Goal: Check status

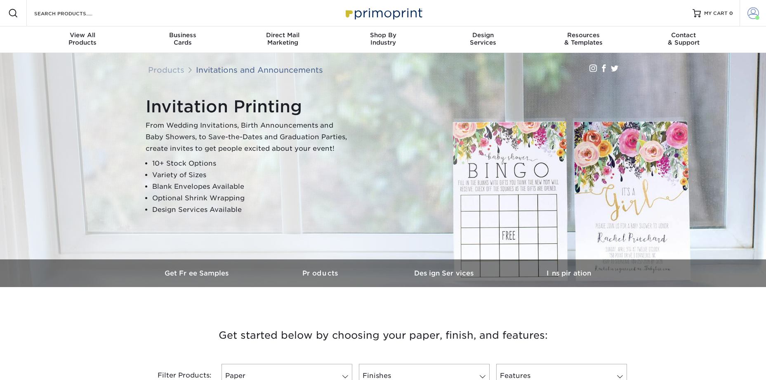
click at [753, 14] on span at bounding box center [754, 13] width 12 height 12
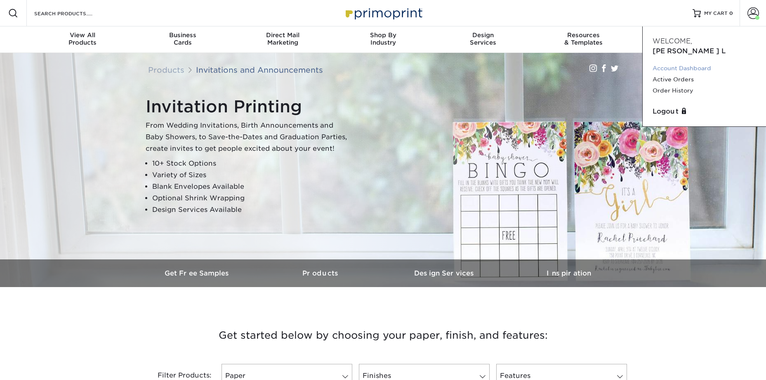
click at [686, 63] on link "Account Dashboard" at bounding box center [705, 68] width 104 height 11
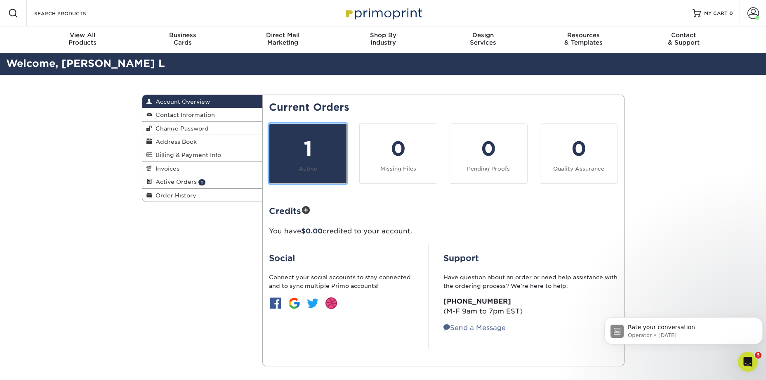
click at [305, 153] on div "1" at bounding box center [307, 149] width 67 height 30
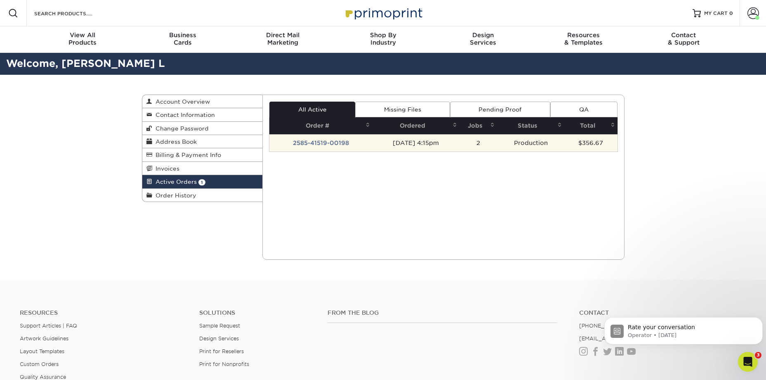
click at [306, 140] on td "2585-41519-00198" at bounding box center [320, 142] width 103 height 17
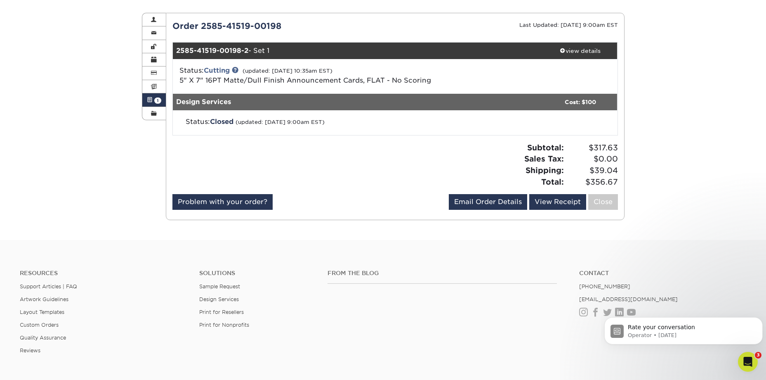
scroll to position [41, 0]
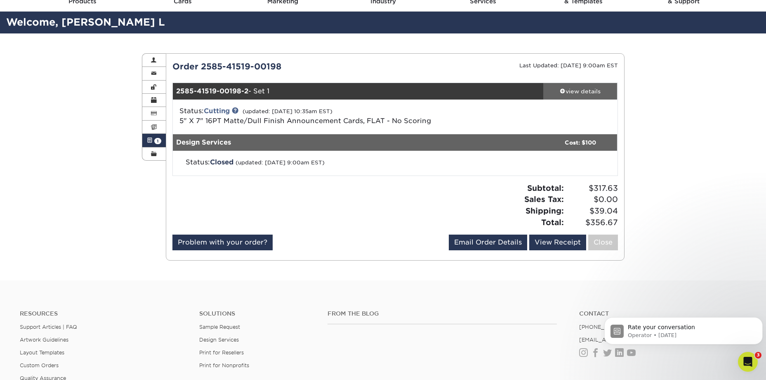
click at [561, 90] on span at bounding box center [563, 91] width 6 height 6
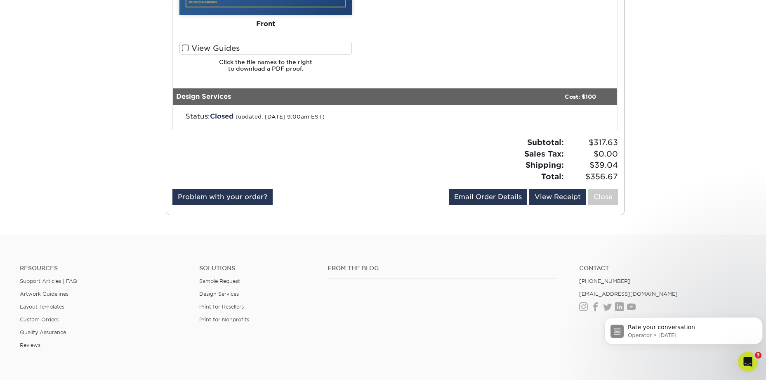
scroll to position [619, 0]
